Goal: Task Accomplishment & Management: Manage account settings

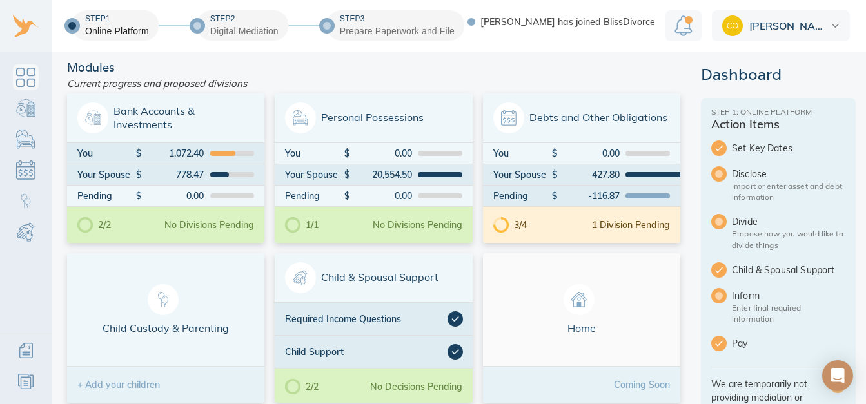
click at [802, 38] on div "[PERSON_NAME]" at bounding box center [781, 25] width 138 height 31
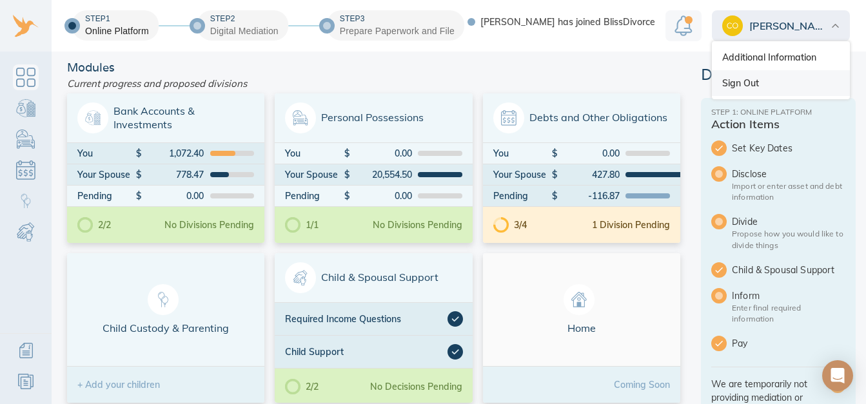
click at [754, 88] on link "Sign Out" at bounding box center [781, 83] width 138 height 26
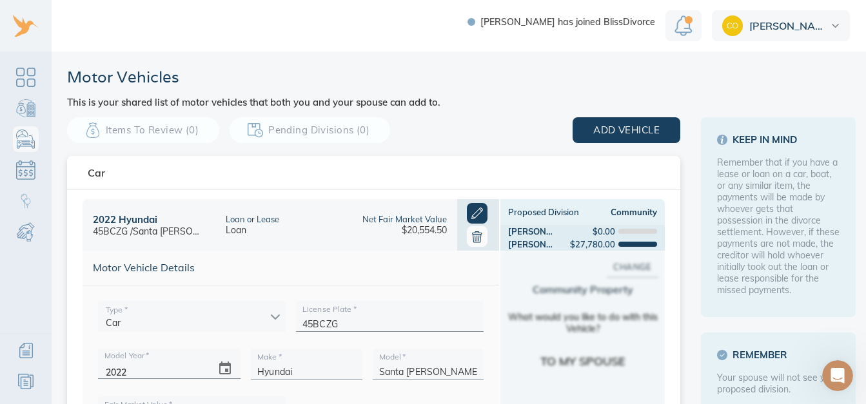
scroll to position [297, 0]
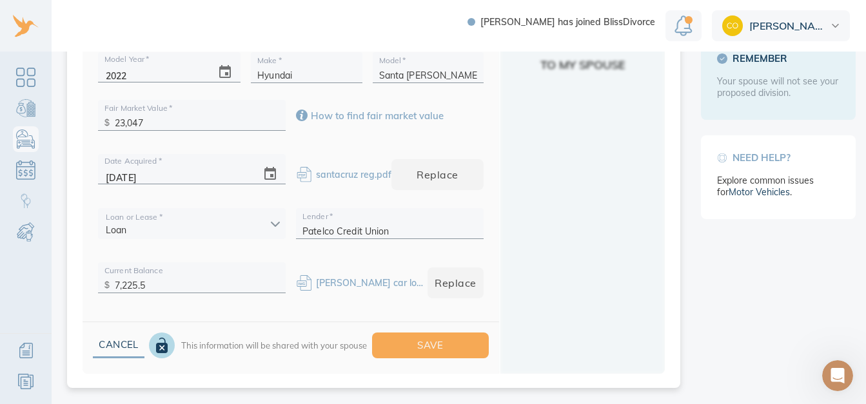
click at [166, 280] on input "7,225.5" at bounding box center [197, 282] width 164 height 20
type input "7"
type input "5"
type input "6,163.28"
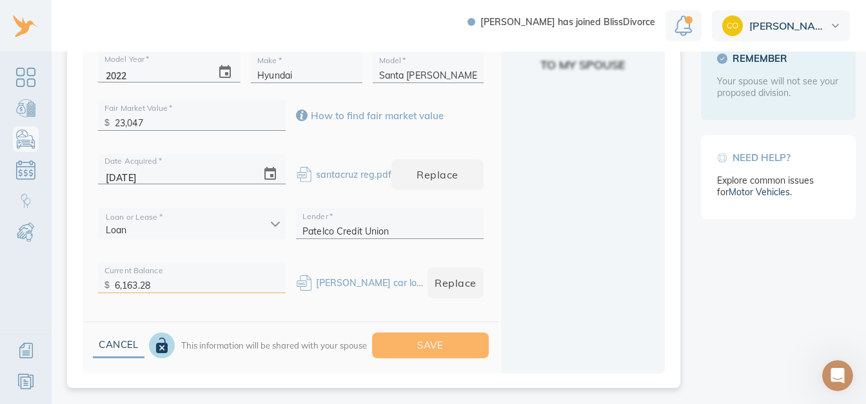
click at [457, 337] on span "Save" at bounding box center [431, 345] width 76 height 17
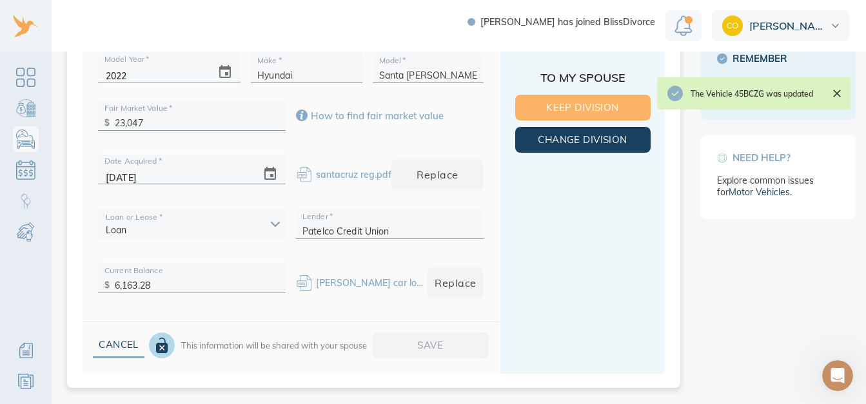
click at [579, 100] on span "Keep Division" at bounding box center [583, 107] width 94 height 17
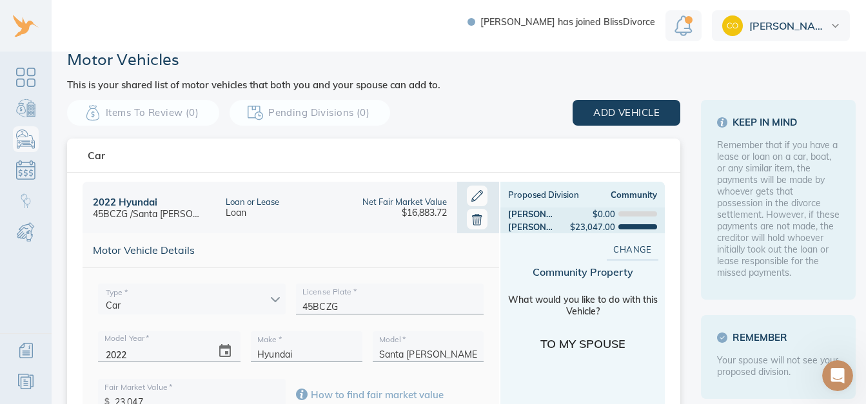
scroll to position [0, 0]
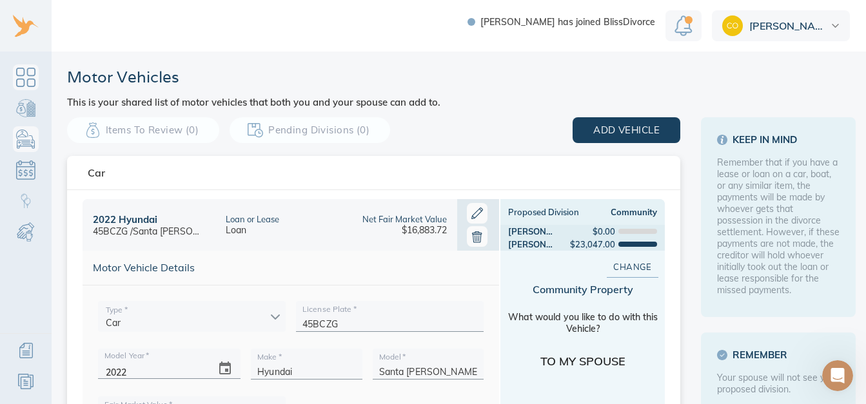
click at [34, 68] on link "Dashboard" at bounding box center [26, 77] width 26 height 26
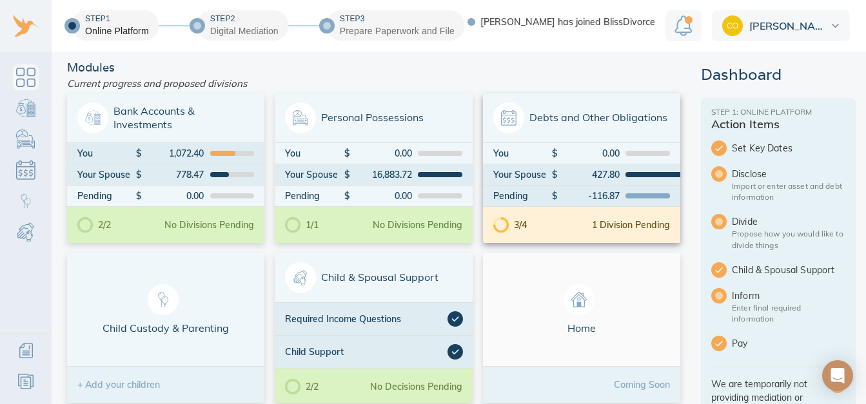
click at [585, 125] on span "Debts and Other Obligations" at bounding box center [581, 118] width 177 height 31
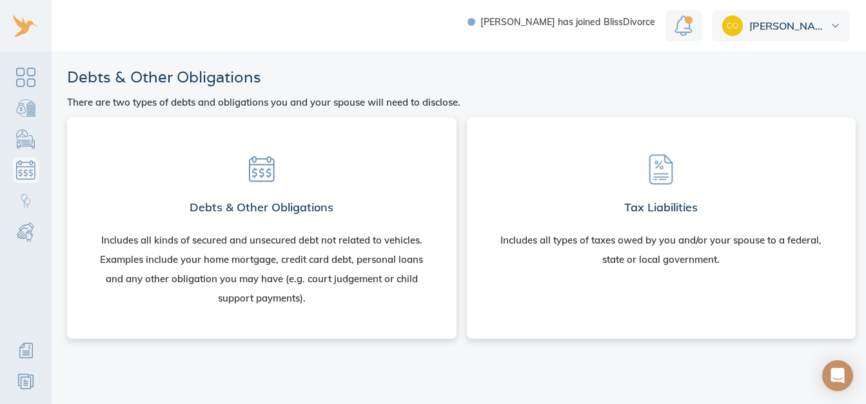
click at [307, 220] on h2 "Debts & Other Obligations" at bounding box center [262, 208] width 144 height 26
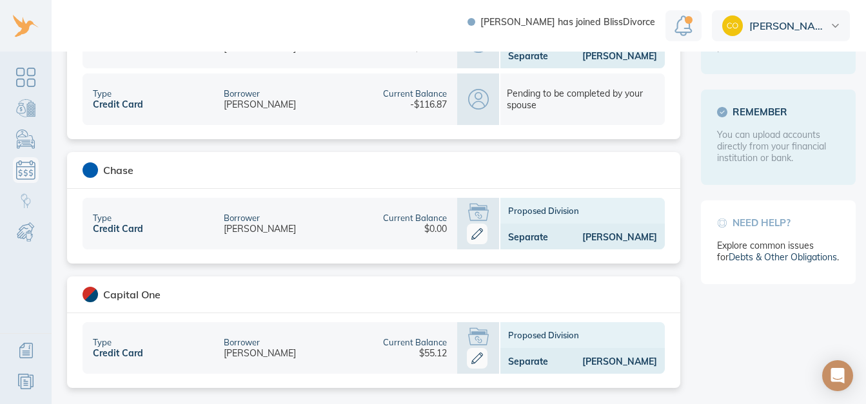
scroll to position [183, 0]
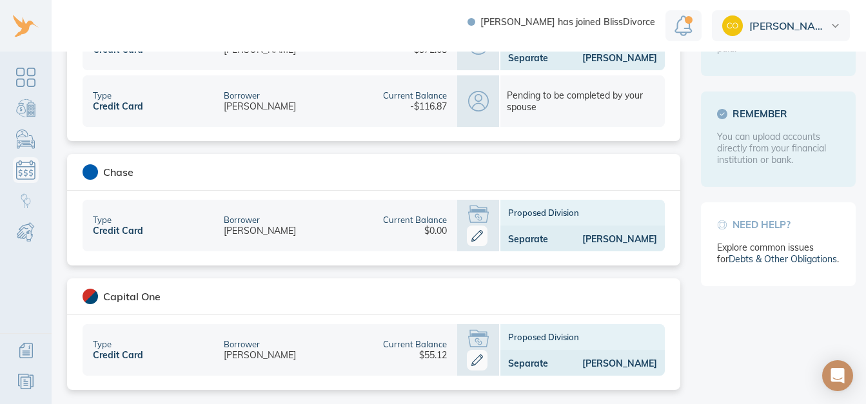
click at [683, 28] on img "Notification" at bounding box center [683, 25] width 18 height 21
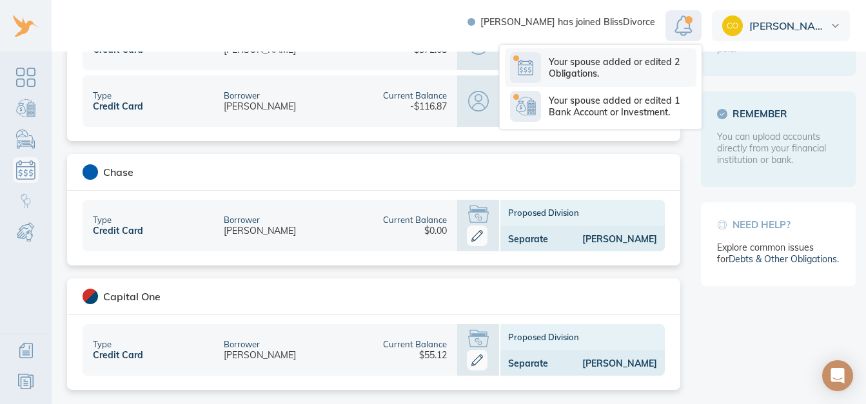
click at [663, 58] on p "Your spouse added or edited 2 Obligations." at bounding box center [623, 67] width 148 height 23
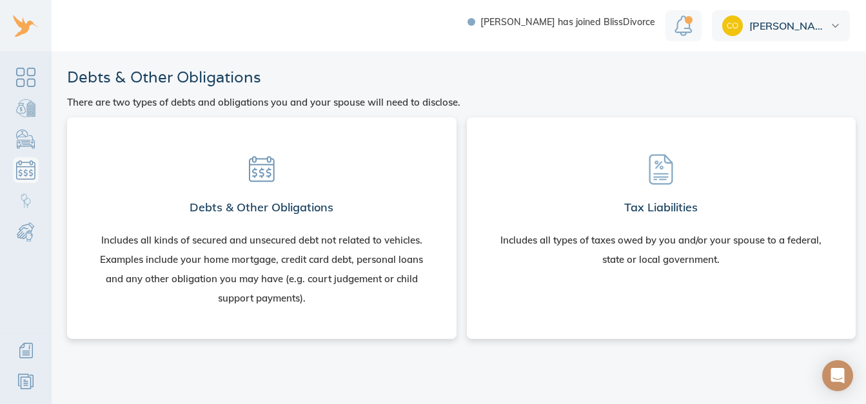
click at [681, 27] on img "Notification" at bounding box center [683, 25] width 18 height 21
click at [744, 29] on div "Courtney" at bounding box center [781, 25] width 138 height 31
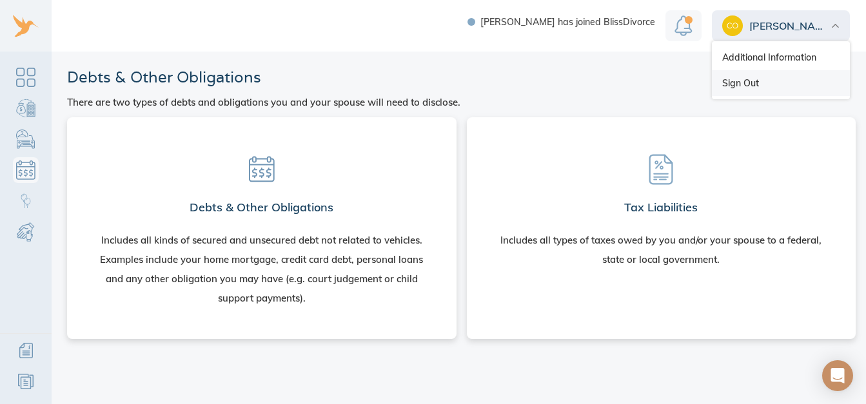
click at [756, 91] on link "Sign Out" at bounding box center [781, 83] width 138 height 26
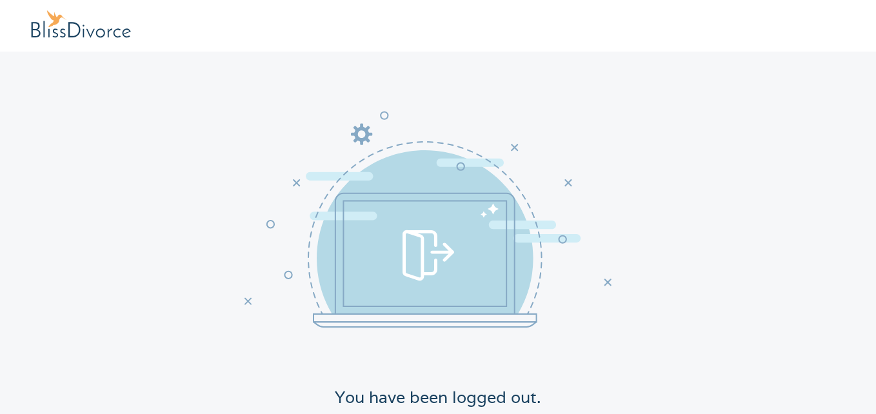
click at [581, 115] on icon at bounding box center [427, 219] width 367 height 258
click at [97, 30] on link at bounding box center [87, 25] width 112 height 31
click at [116, 37] on link at bounding box center [87, 25] width 112 height 31
